Goal: Find specific page/section: Find specific page/section

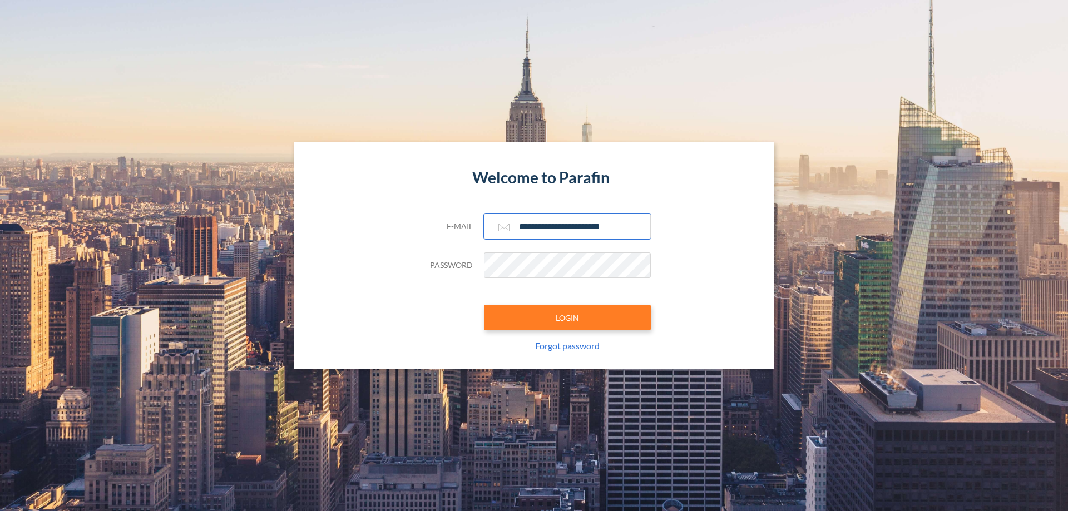
type input "**********"
click at [567, 318] on button "LOGIN" at bounding box center [567, 318] width 167 height 26
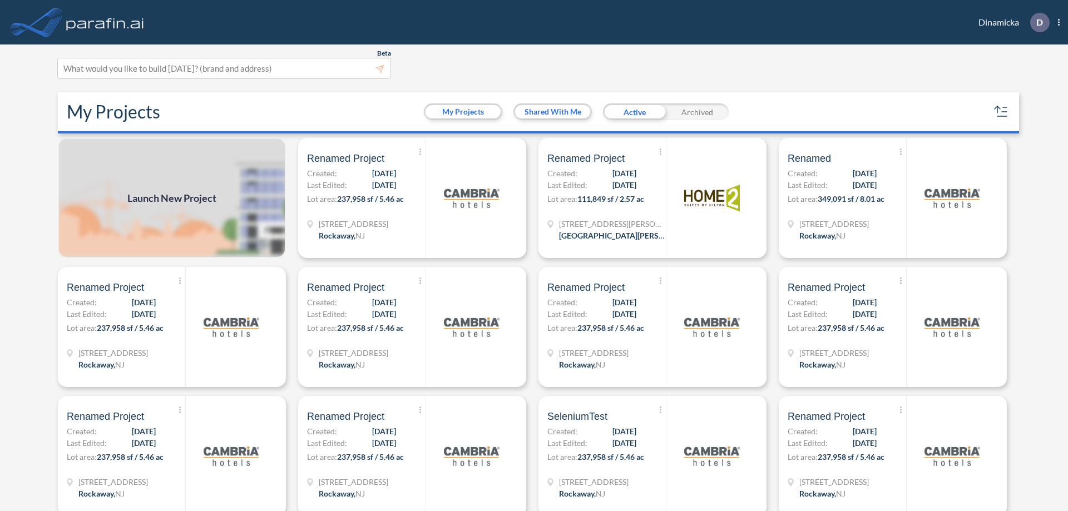
scroll to position [3, 0]
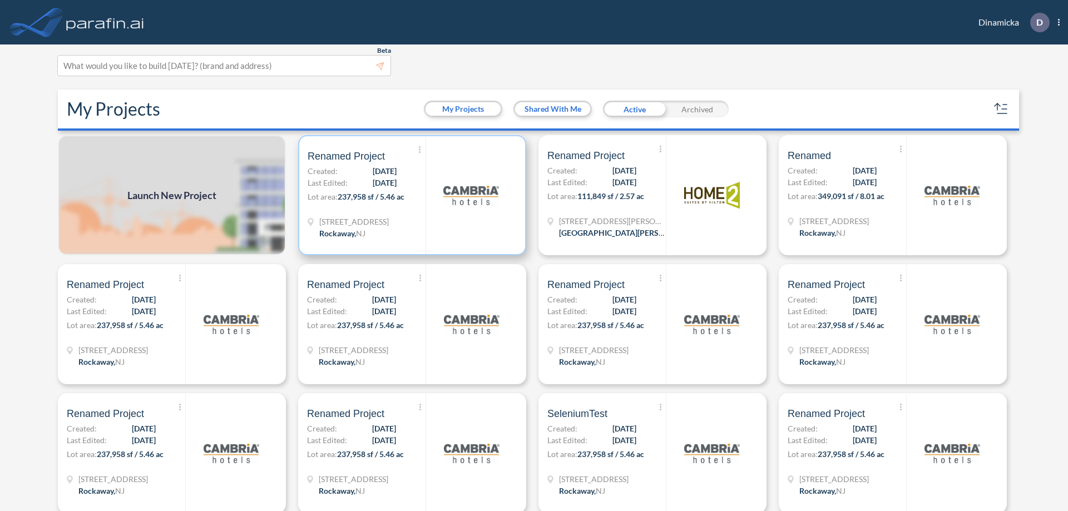
click at [410, 195] on p "Lot area: 237,958 sf / 5.46 ac" at bounding box center [367, 199] width 118 height 16
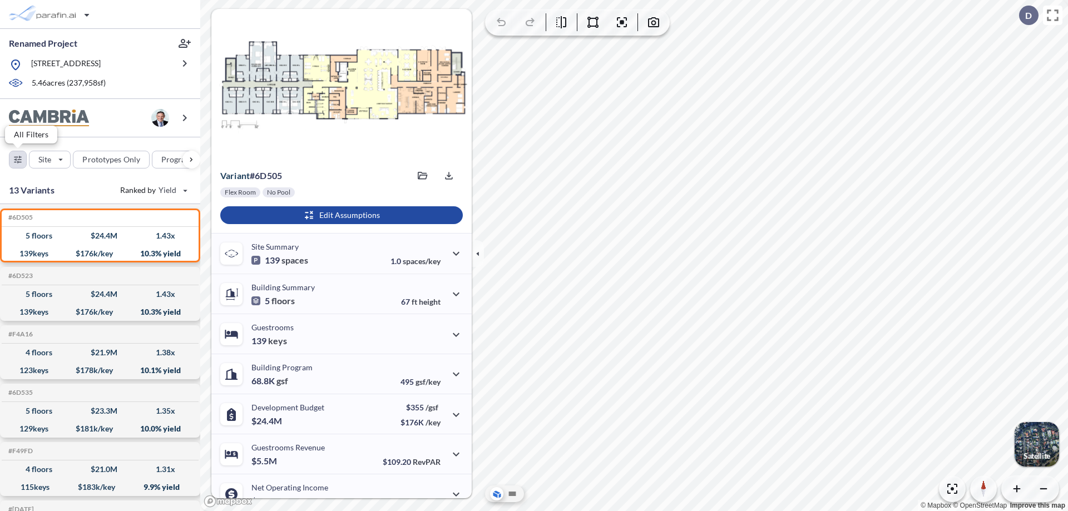
click at [18, 159] on div "button" at bounding box center [17, 159] width 17 height 17
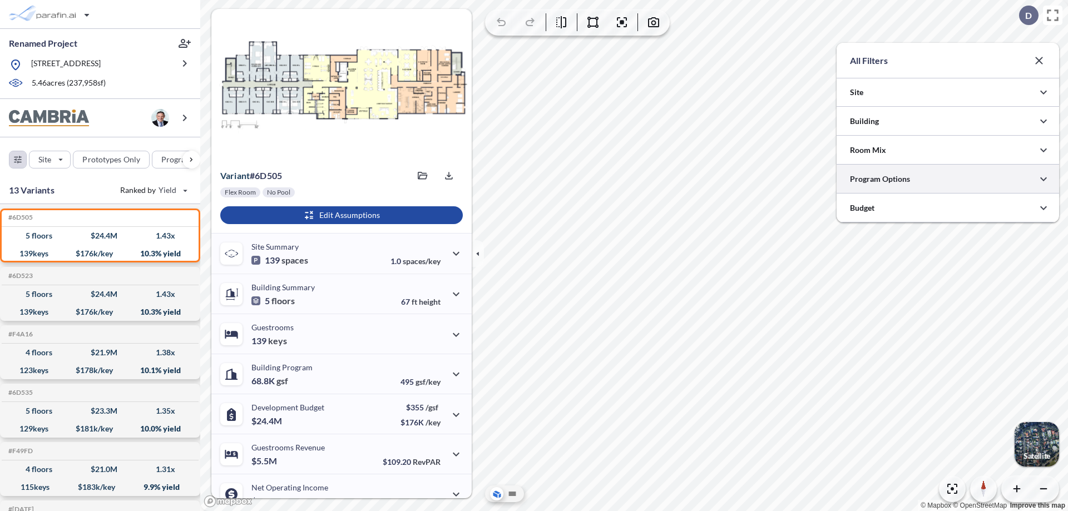
scroll to position [556134, 555911]
click at [948, 179] on div at bounding box center [947, 179] width 222 height 28
